Goal: Navigation & Orientation: Find specific page/section

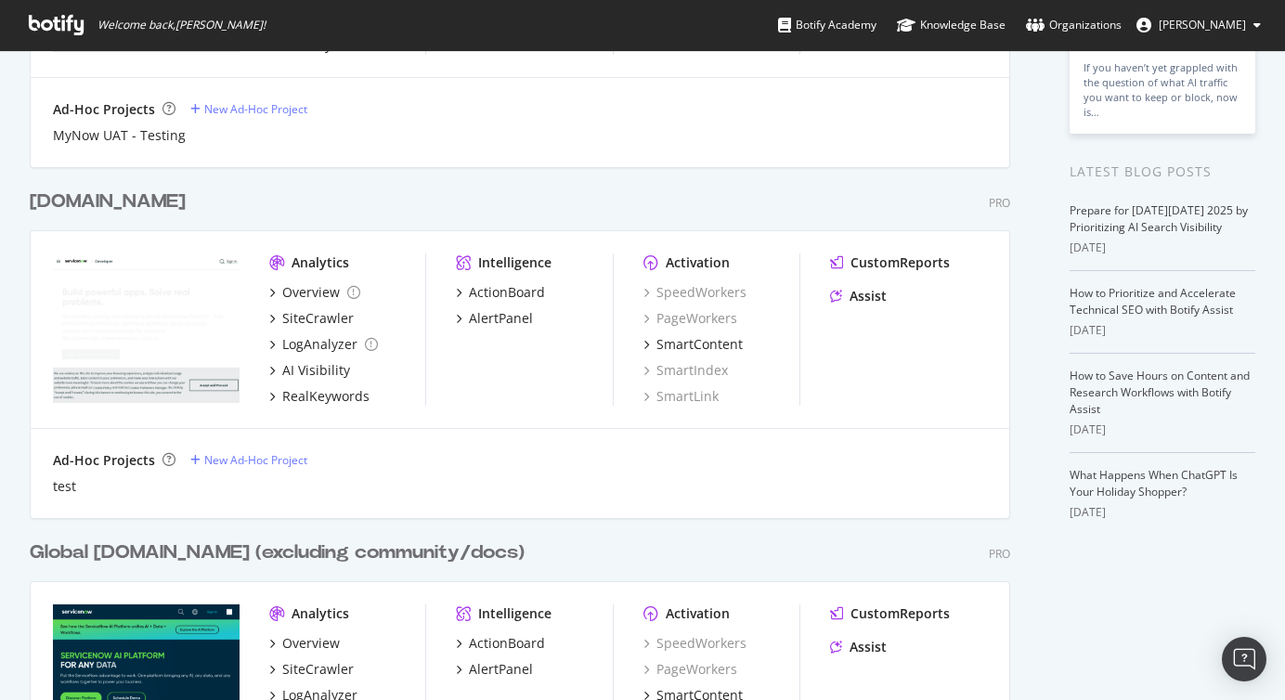
scroll to position [622, 0]
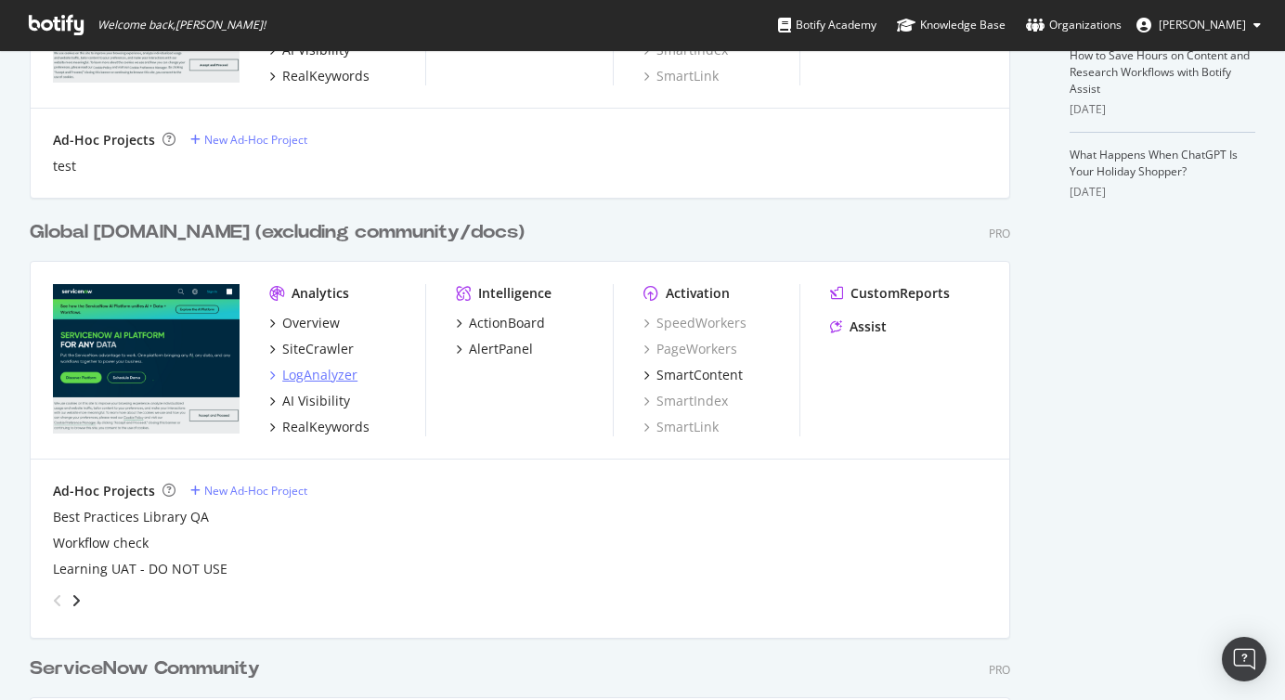
click at [333, 377] on div "LogAnalyzer" at bounding box center [319, 375] width 75 height 19
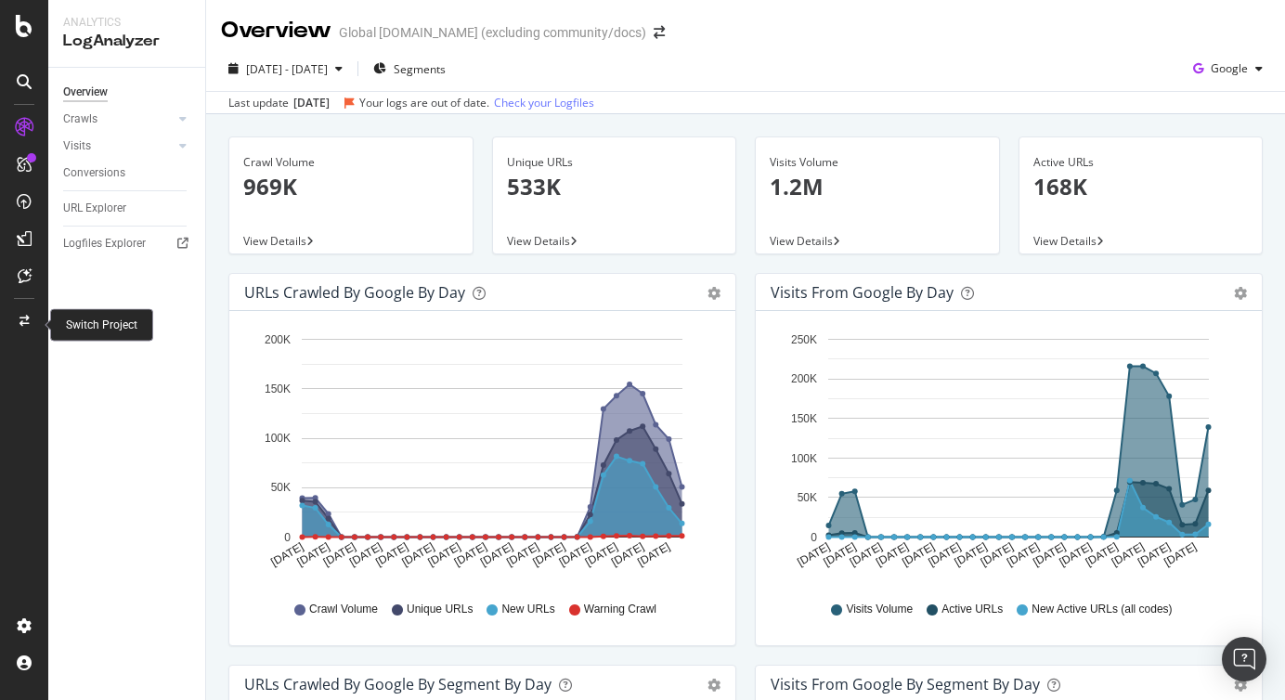
click at [24, 306] on div at bounding box center [24, 321] width 45 height 30
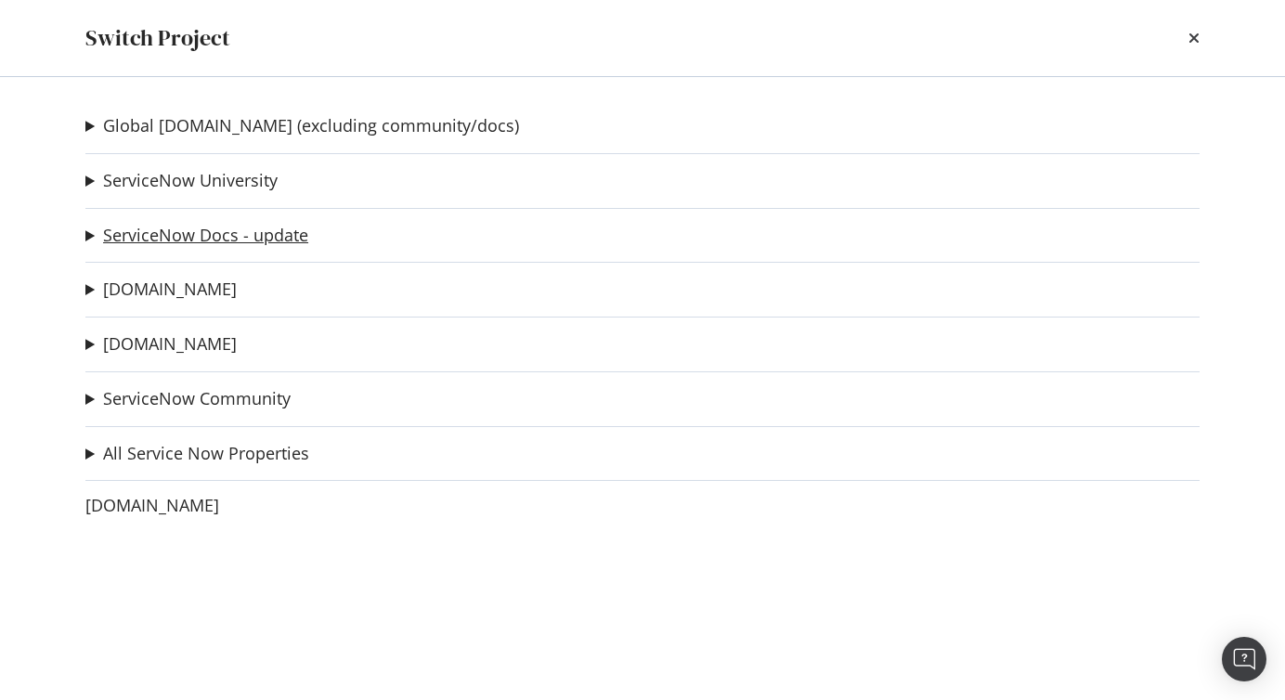
click at [141, 234] on link "ServiceNow Docs - update" at bounding box center [205, 235] width 205 height 19
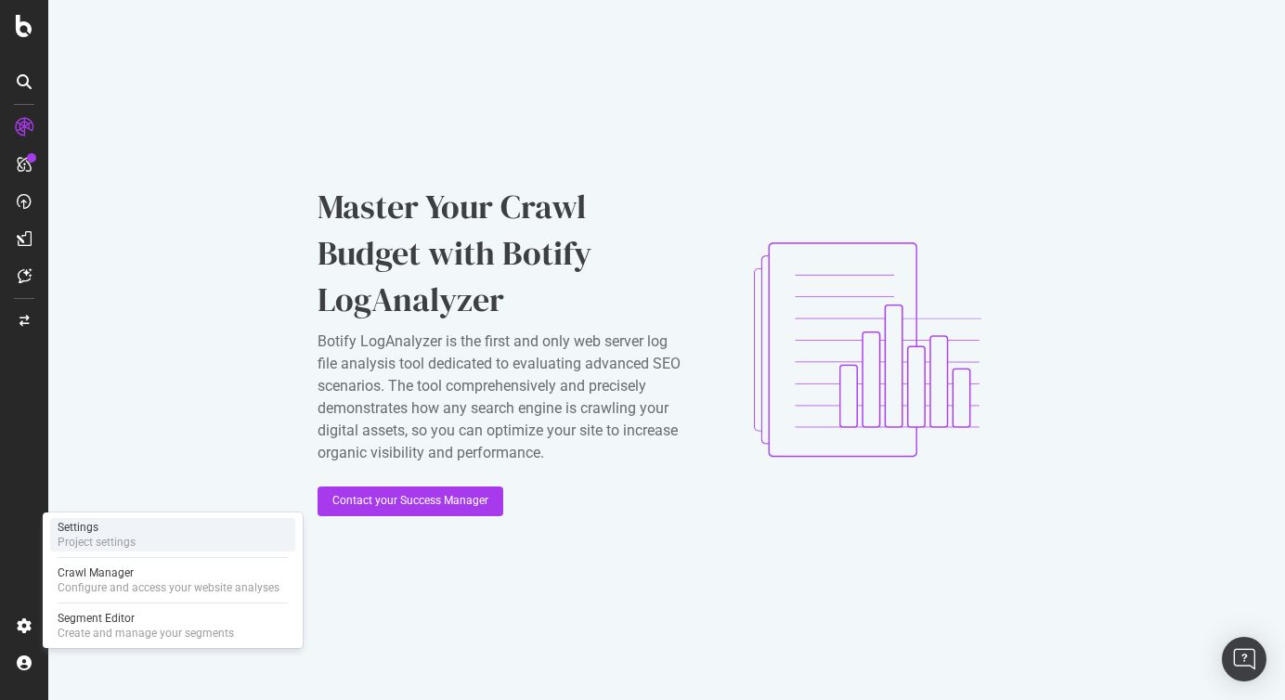
click at [117, 537] on div "Project settings" at bounding box center [97, 542] width 78 height 15
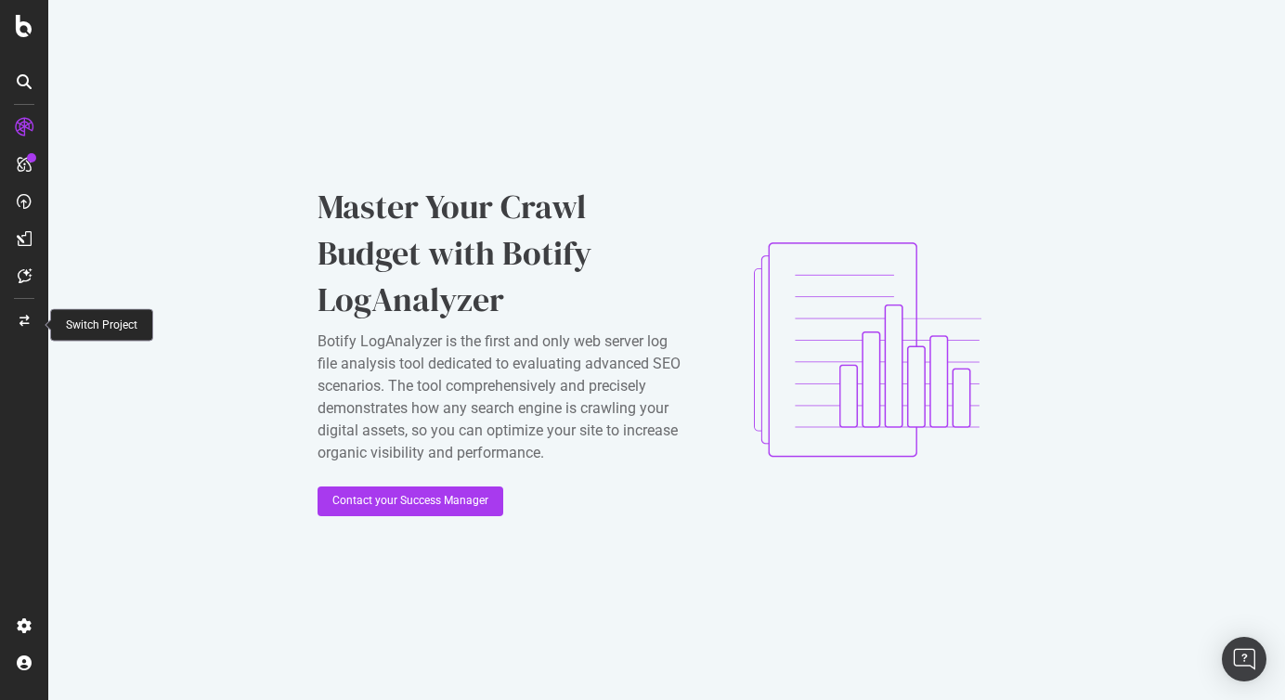
click at [29, 319] on div at bounding box center [24, 321] width 45 height 30
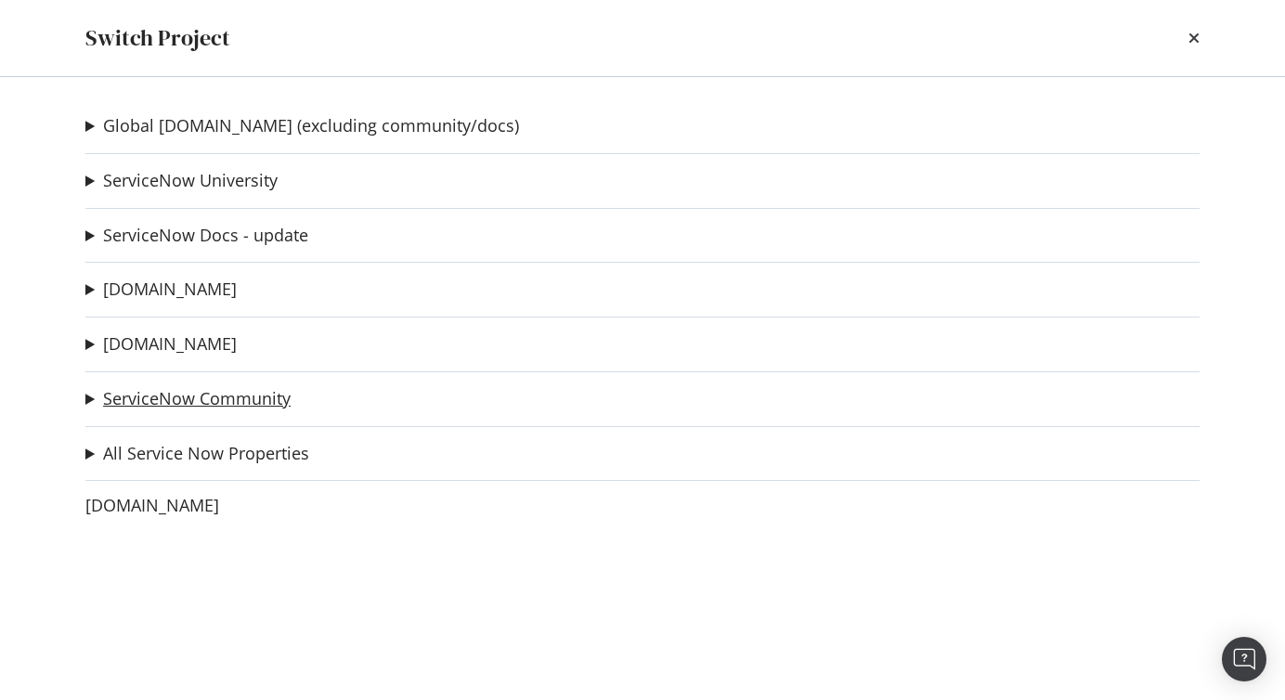
click at [222, 389] on link "ServiceNow Community" at bounding box center [197, 398] width 188 height 19
